Goal: Information Seeking & Learning: Learn about a topic

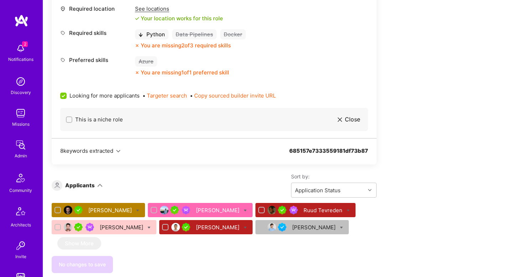
scroll to position [359, 0]
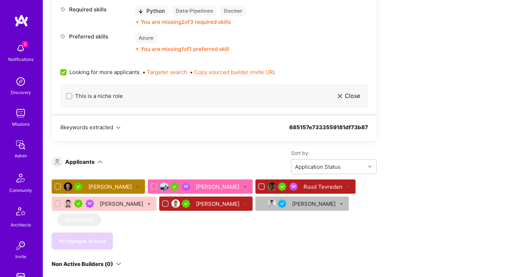
scroll to position [381, 0]
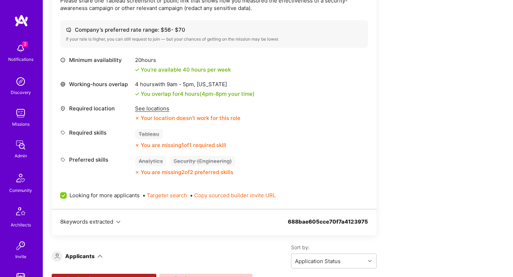
scroll to position [287, 0]
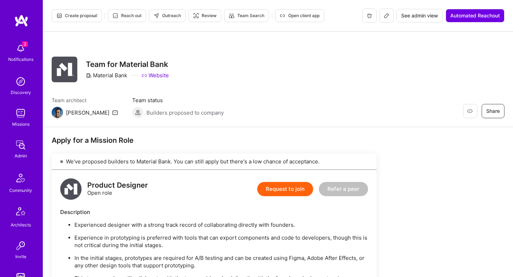
scroll to position [662, 0]
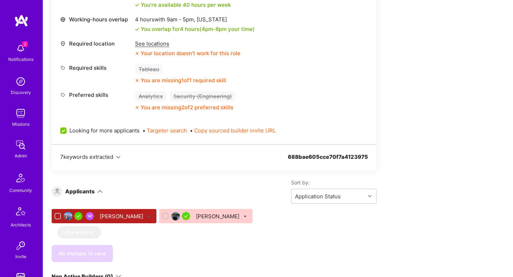
scroll to position [352, 0]
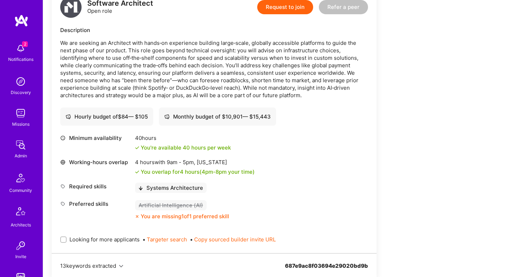
scroll to position [665, 0]
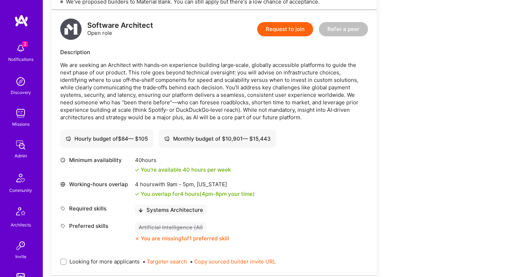
click at [197, 61] on p "We are seeking an Architect with hands‑on experience building large‑scale, glob…" at bounding box center [214, 91] width 308 height 60
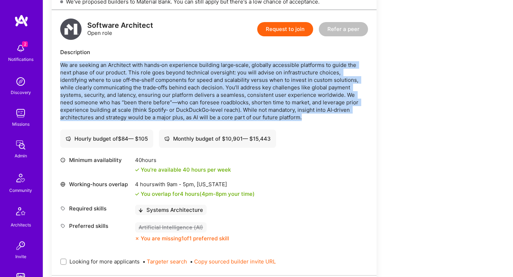
copy p "We are seeking an Architect with hands‑on experience building large‑scale, glob…"
